Goal: Find specific page/section: Find specific page/section

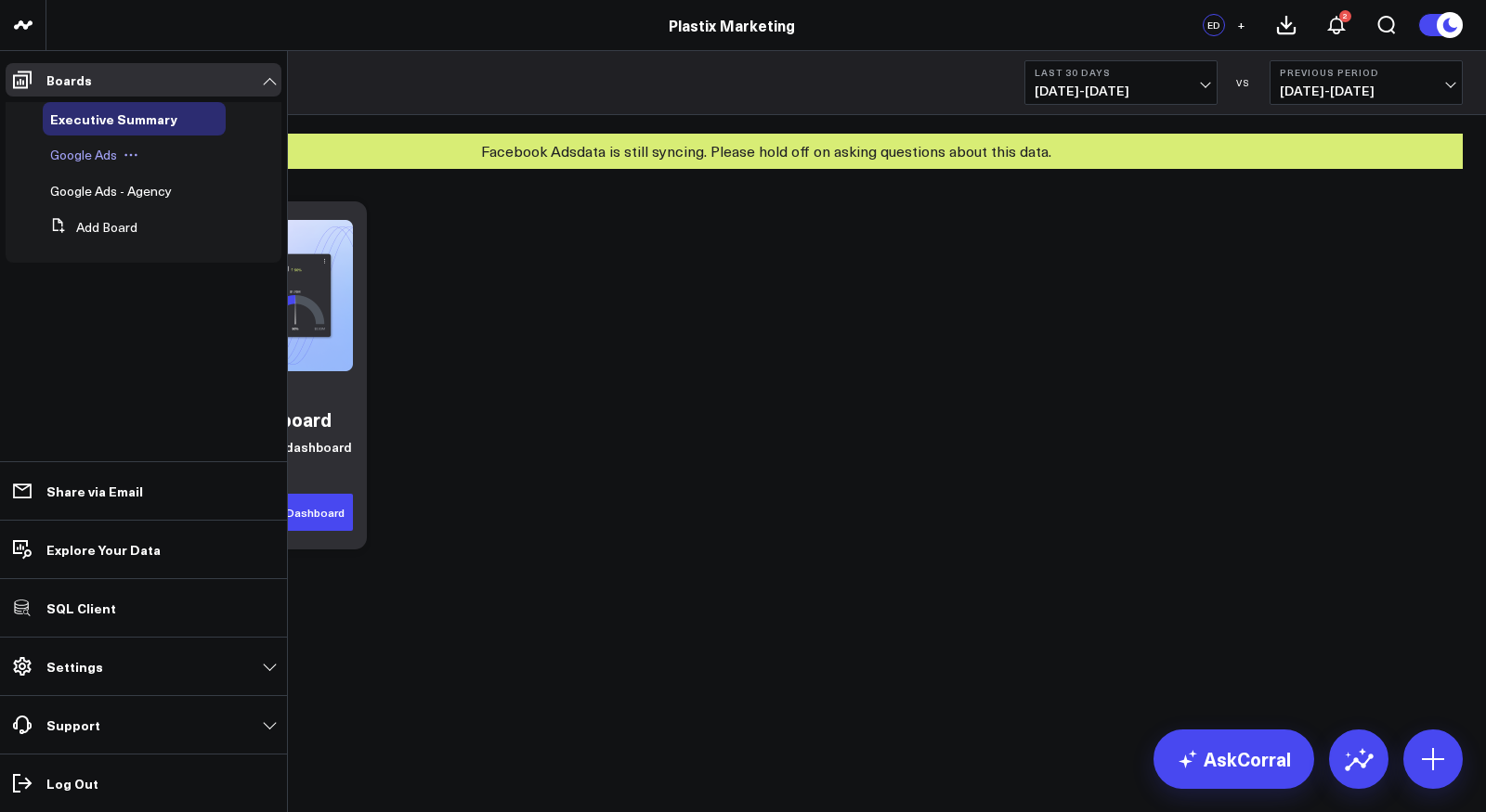
click at [78, 152] on span "Google Ads" at bounding box center [84, 154] width 67 height 18
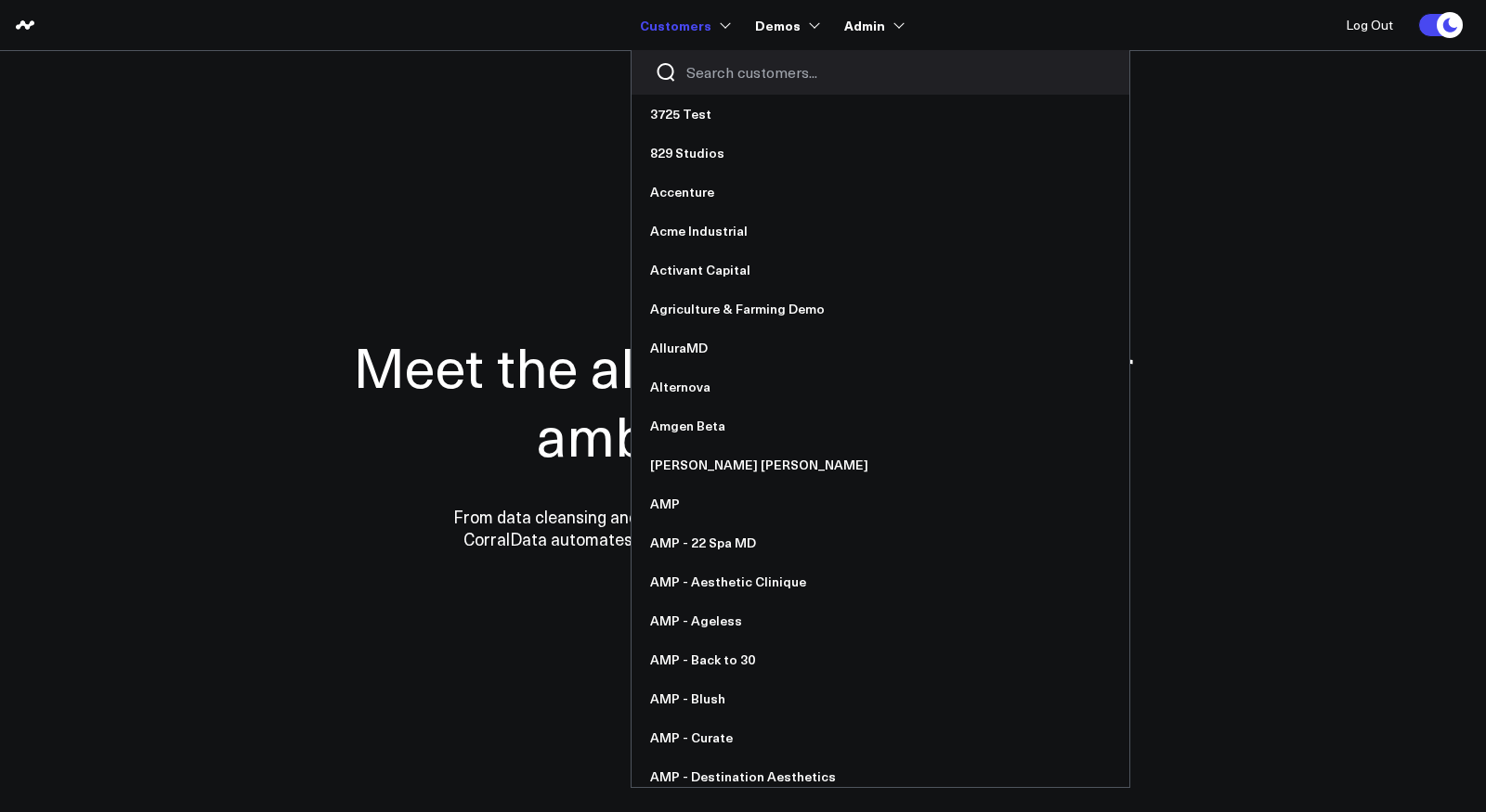
click at [727, 66] on input "Search customers input" at bounding box center [897, 72] width 420 height 21
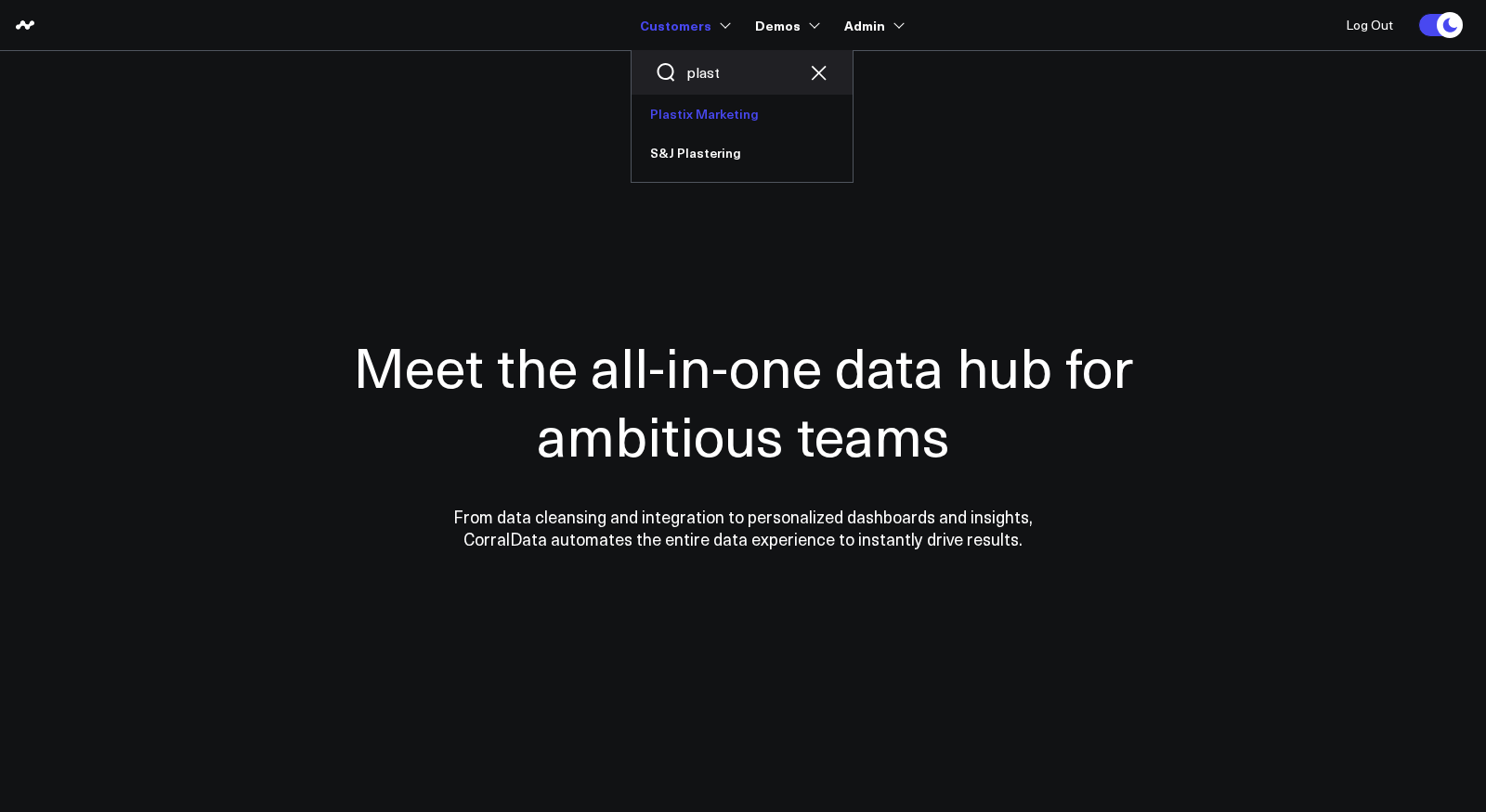
type input "plast"
click at [712, 115] on link "Plastix Marketing" at bounding box center [742, 114] width 221 height 39
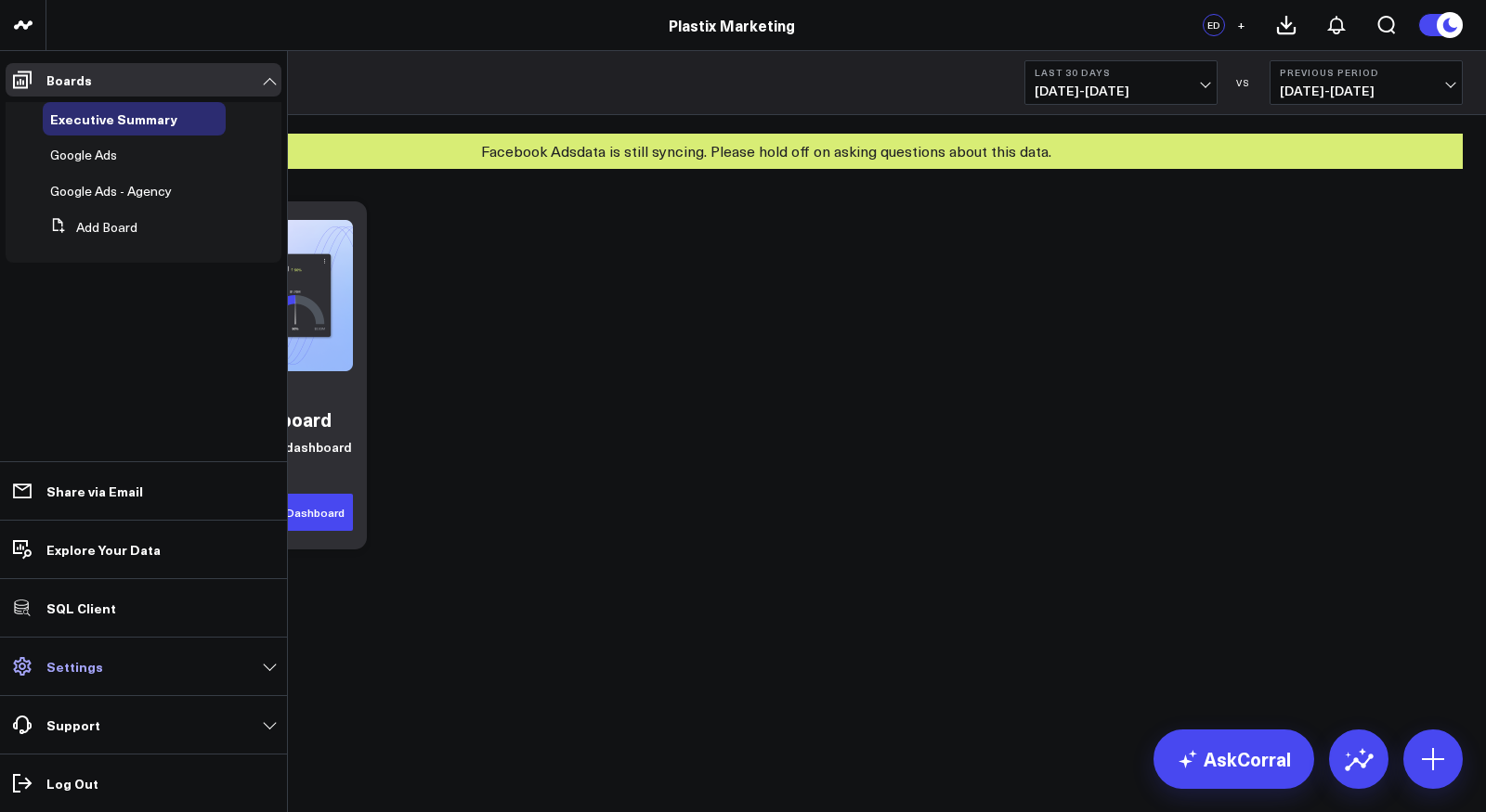
click at [89, 658] on link "Settings" at bounding box center [144, 666] width 275 height 34
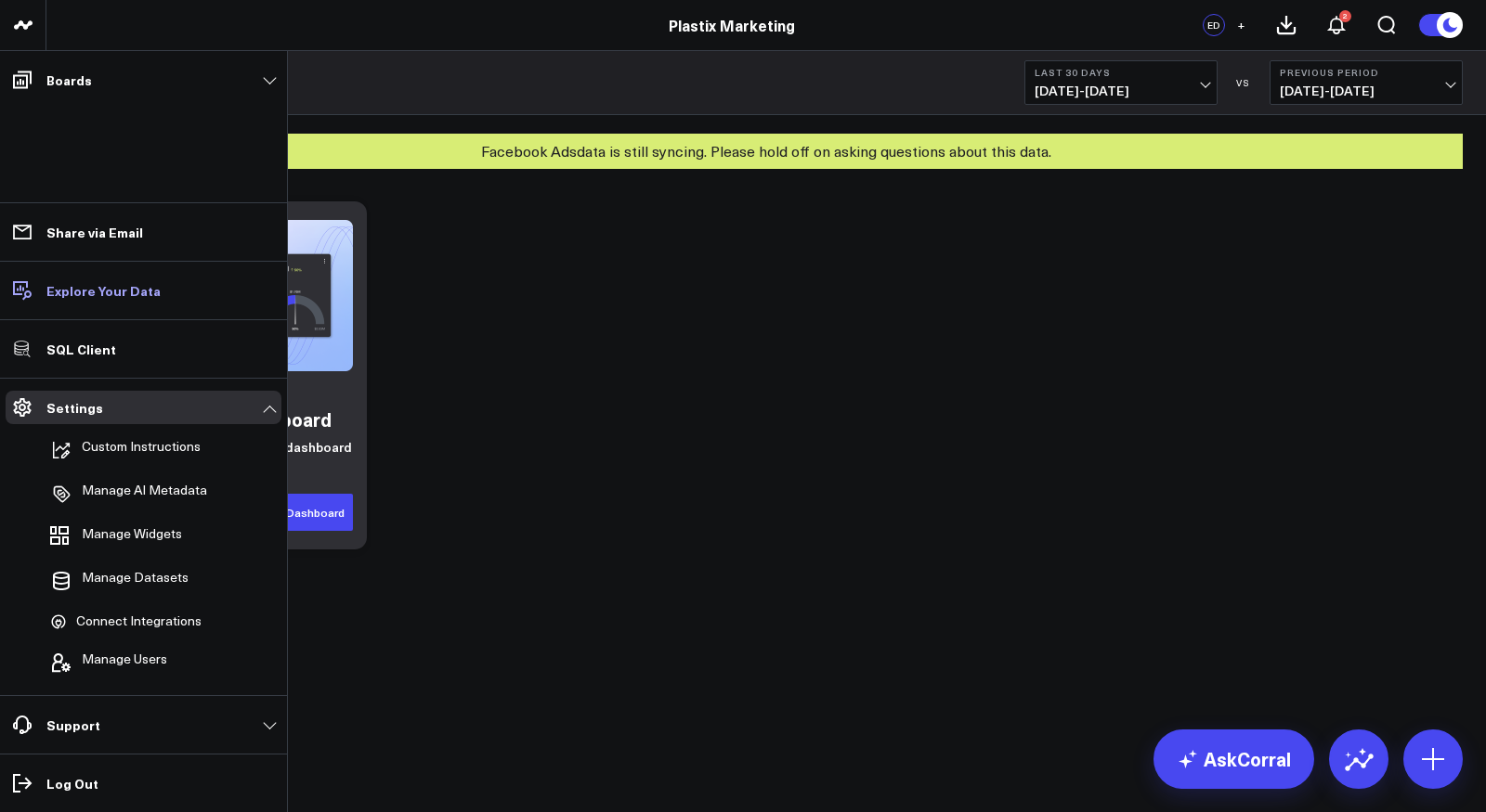
click at [86, 291] on p "Explore Your Data" at bounding box center [103, 290] width 114 height 15
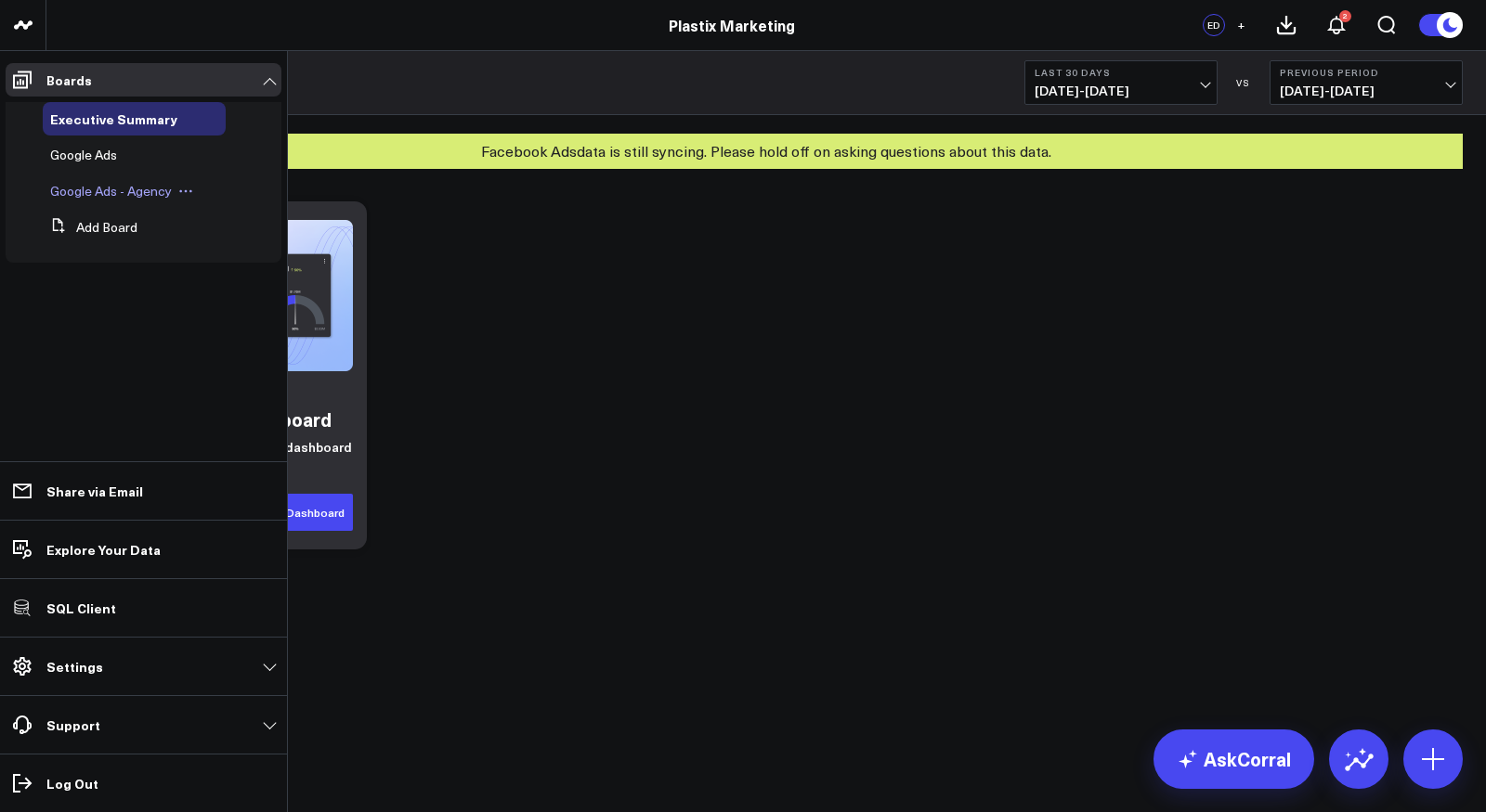
click at [110, 193] on span "Google Ads - Agency" at bounding box center [111, 191] width 122 height 18
